Goal: Check status: Check status

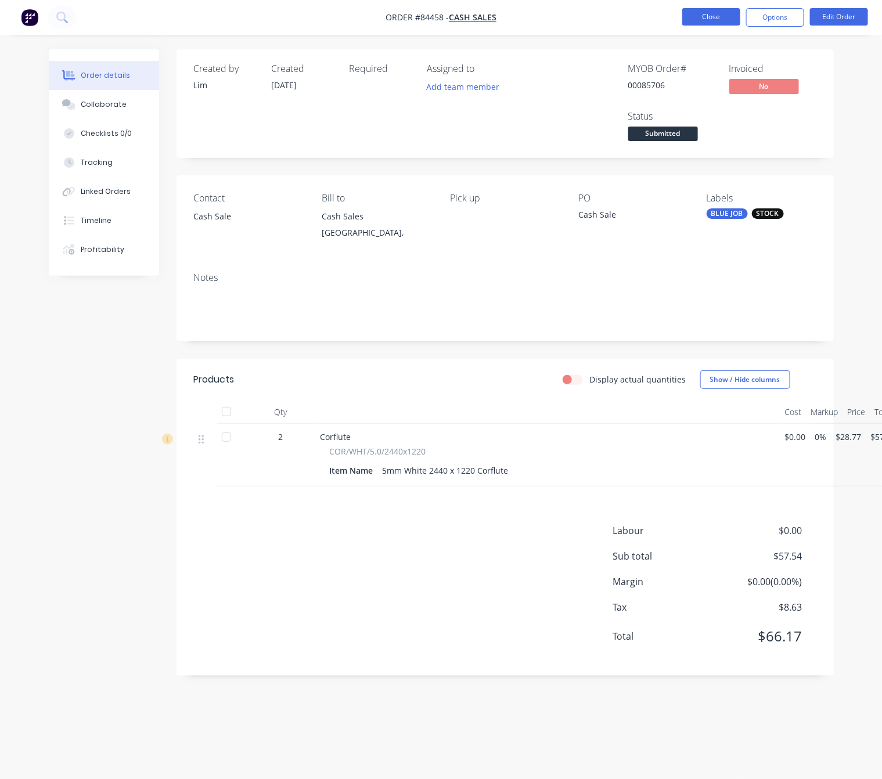
click at [704, 18] on button "Close" at bounding box center [711, 16] width 58 height 17
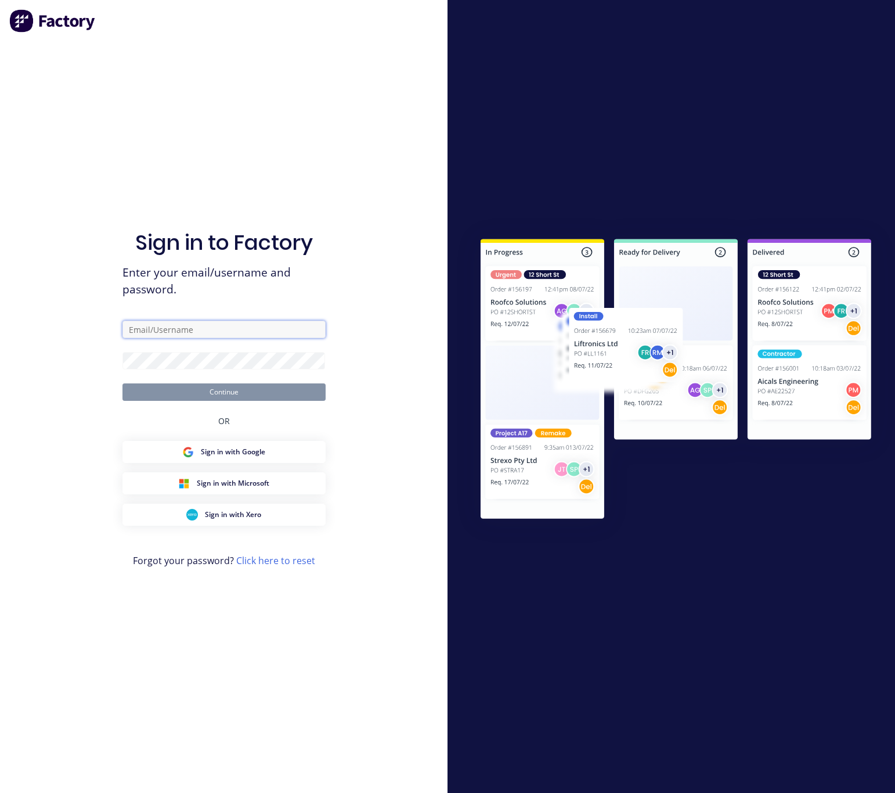
click at [235, 322] on input "text" at bounding box center [224, 329] width 203 height 17
type input "[EMAIL_ADDRESS][DOMAIN_NAME]"
click at [271, 391] on button "Continue" at bounding box center [224, 391] width 203 height 17
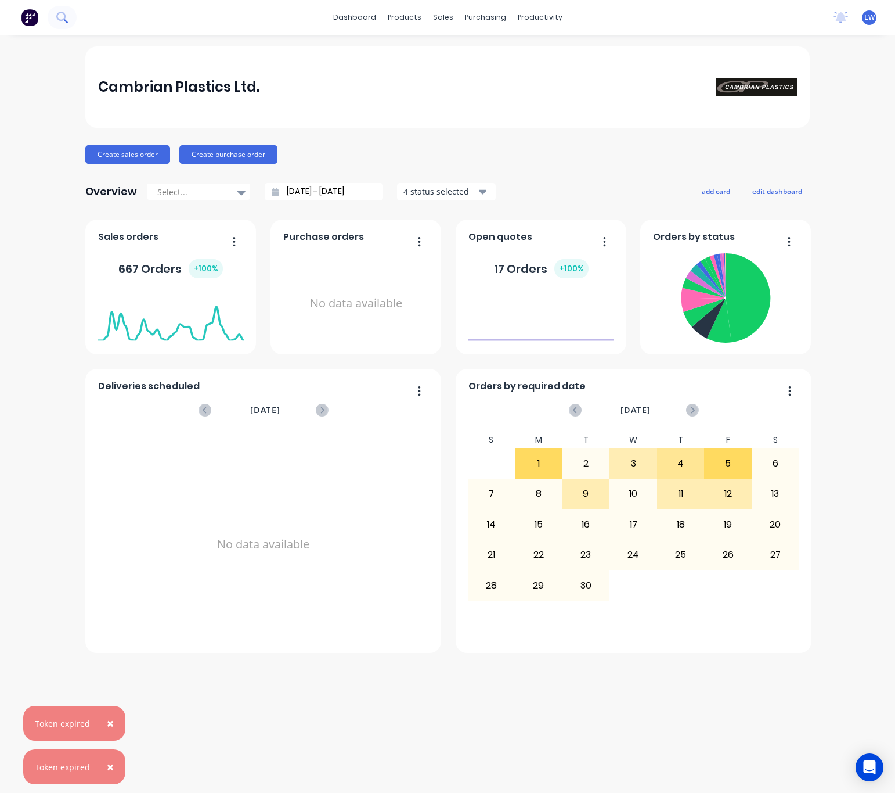
click at [66, 11] on button at bounding box center [62, 17] width 29 height 23
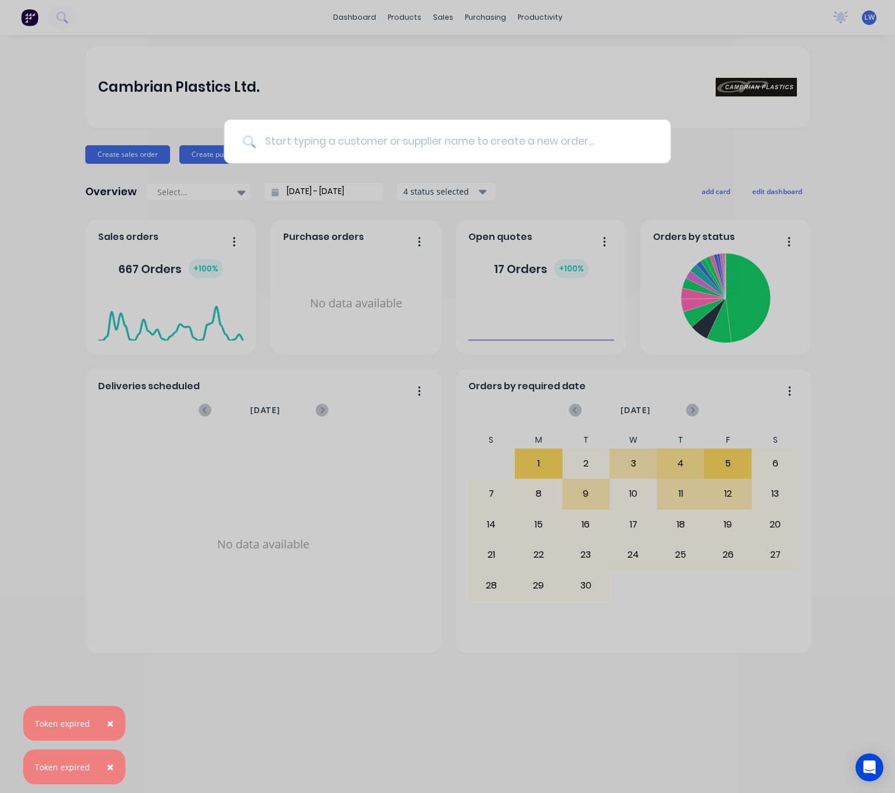
click at [405, 125] on input at bounding box center [454, 142] width 397 height 44
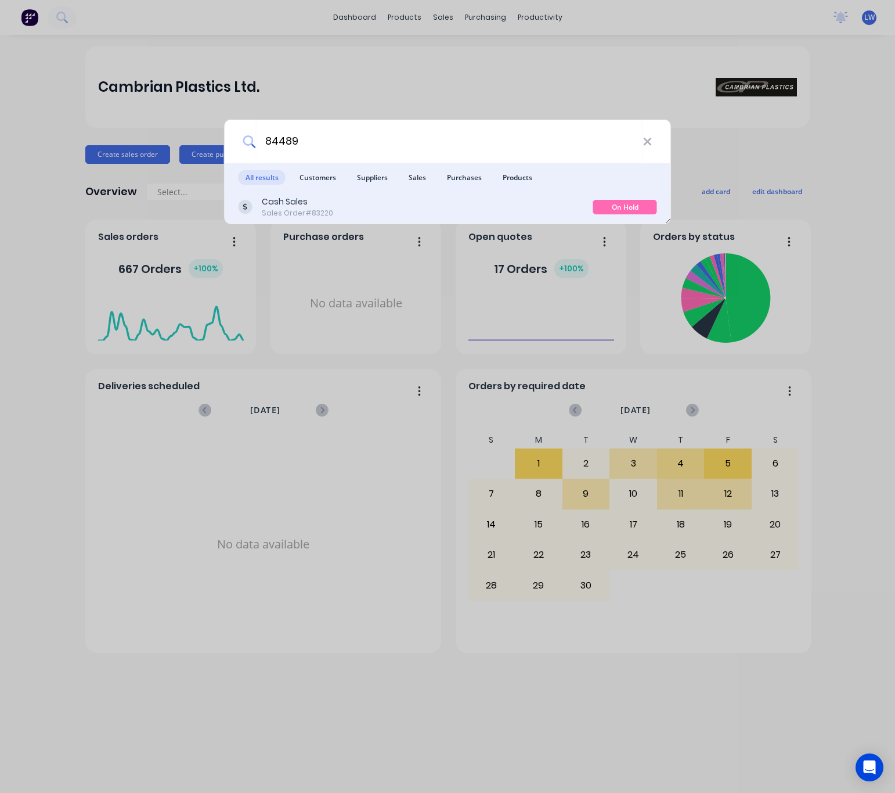
type input "84489"
click at [481, 199] on div "Cash Sales Sales Order #83220" at bounding box center [416, 207] width 355 height 23
